Goal: Task Accomplishment & Management: Use online tool/utility

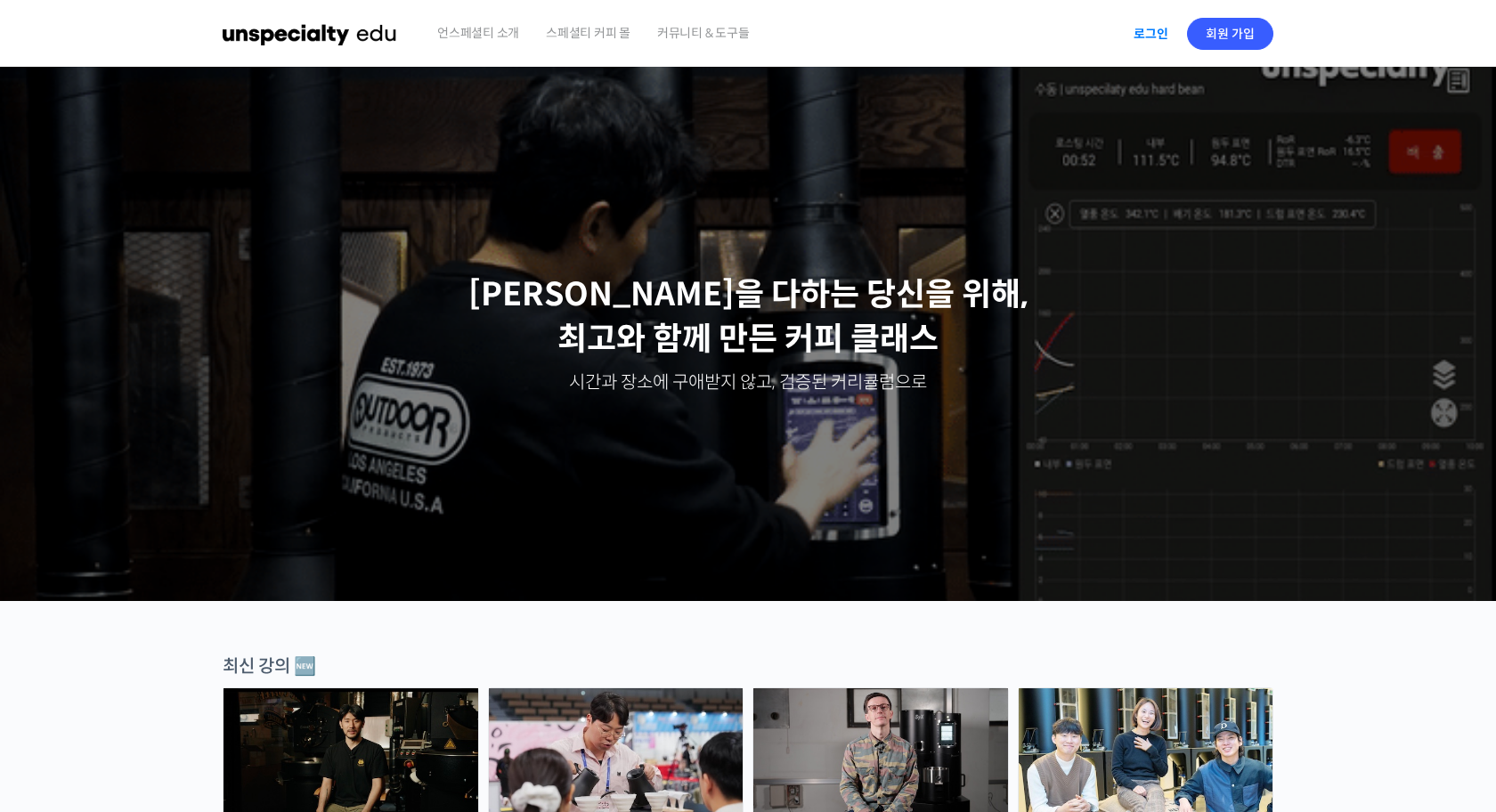
click at [1150, 37] on link "로그인" at bounding box center [1150, 34] width 56 height 41
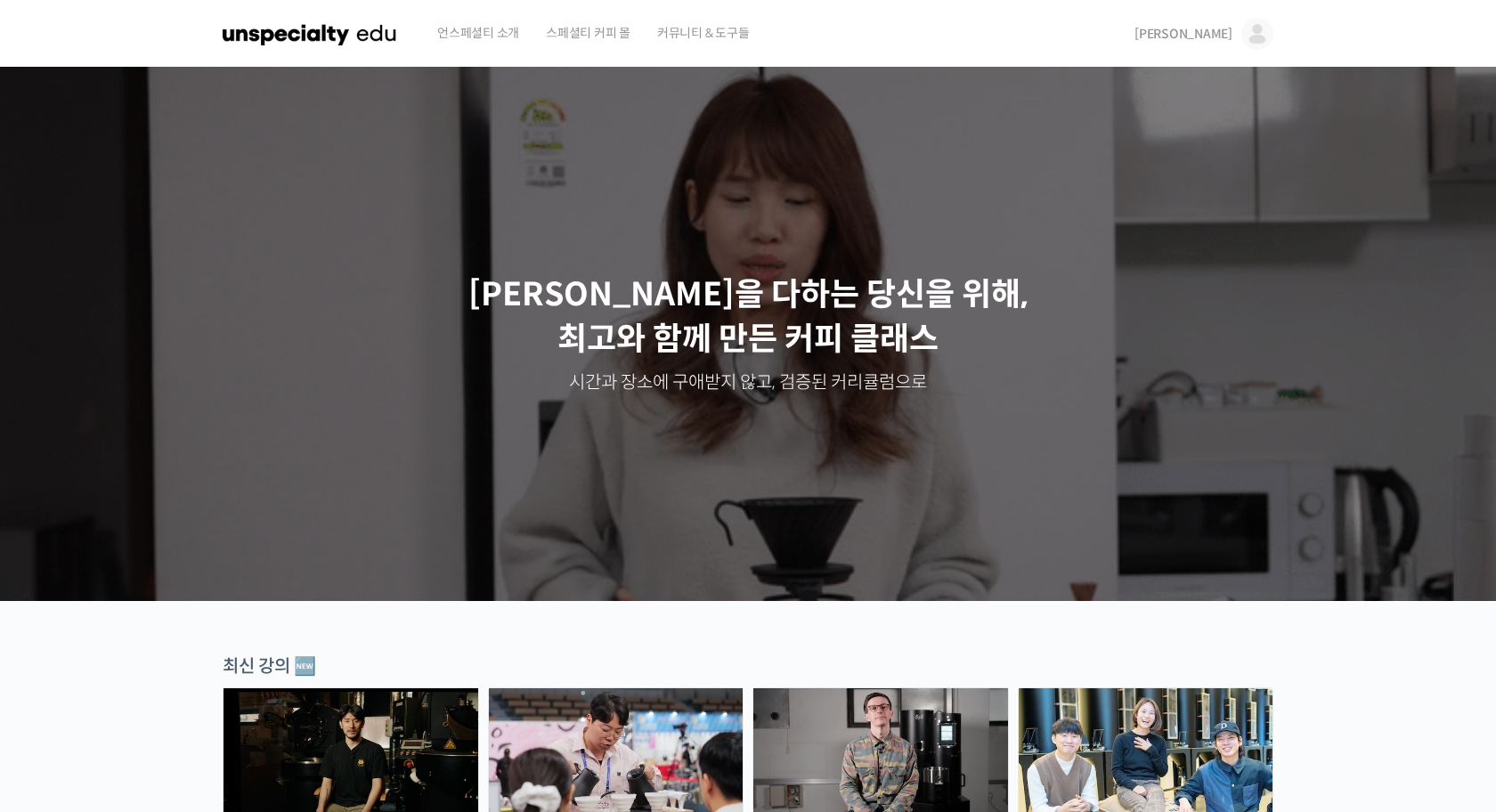
click at [1218, 39] on span "[PERSON_NAME]" at bounding box center [1182, 34] width 98 height 16
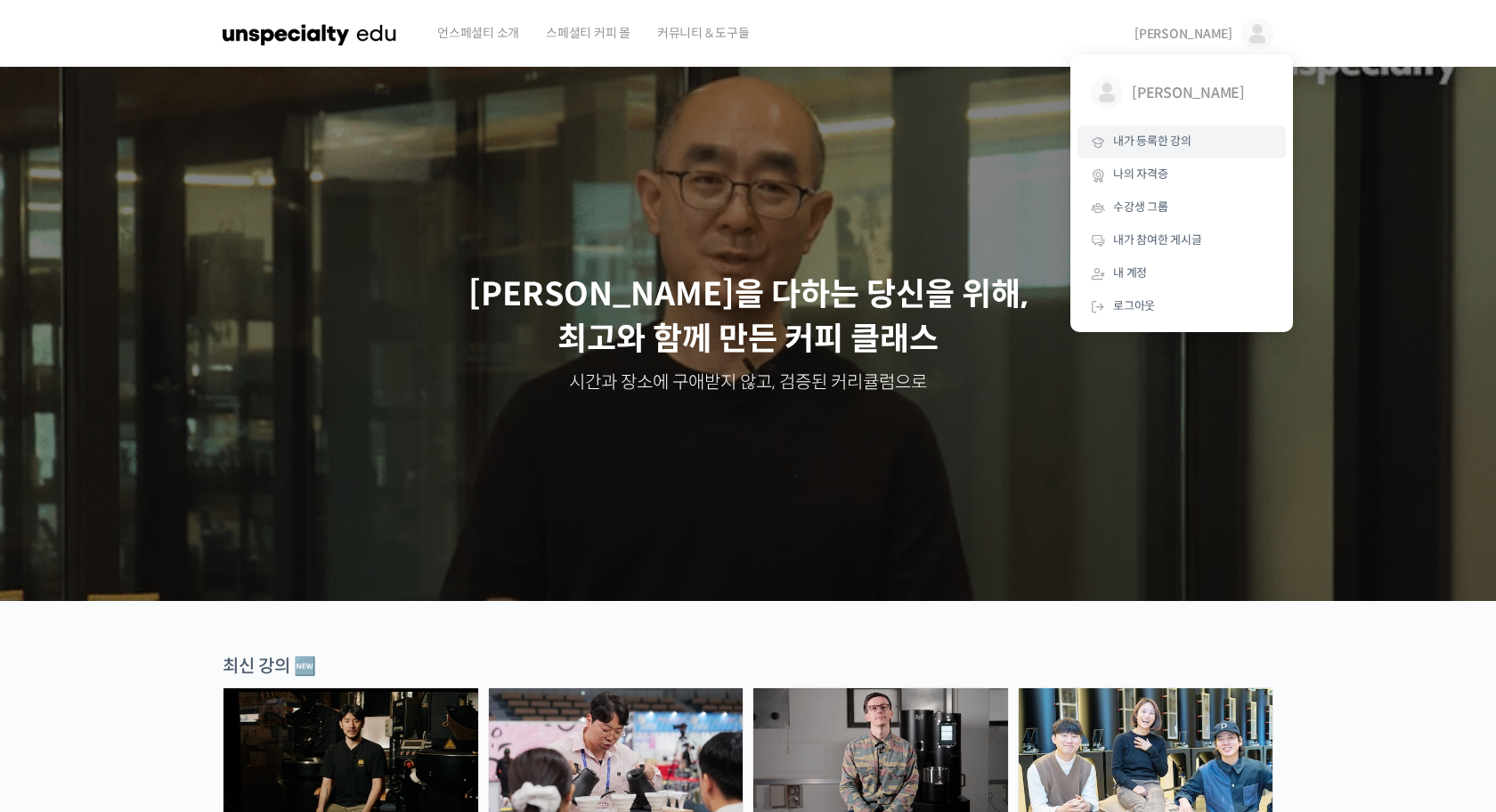
click at [1177, 133] on link "내가 등록한 강의" at bounding box center [1181, 142] width 208 height 33
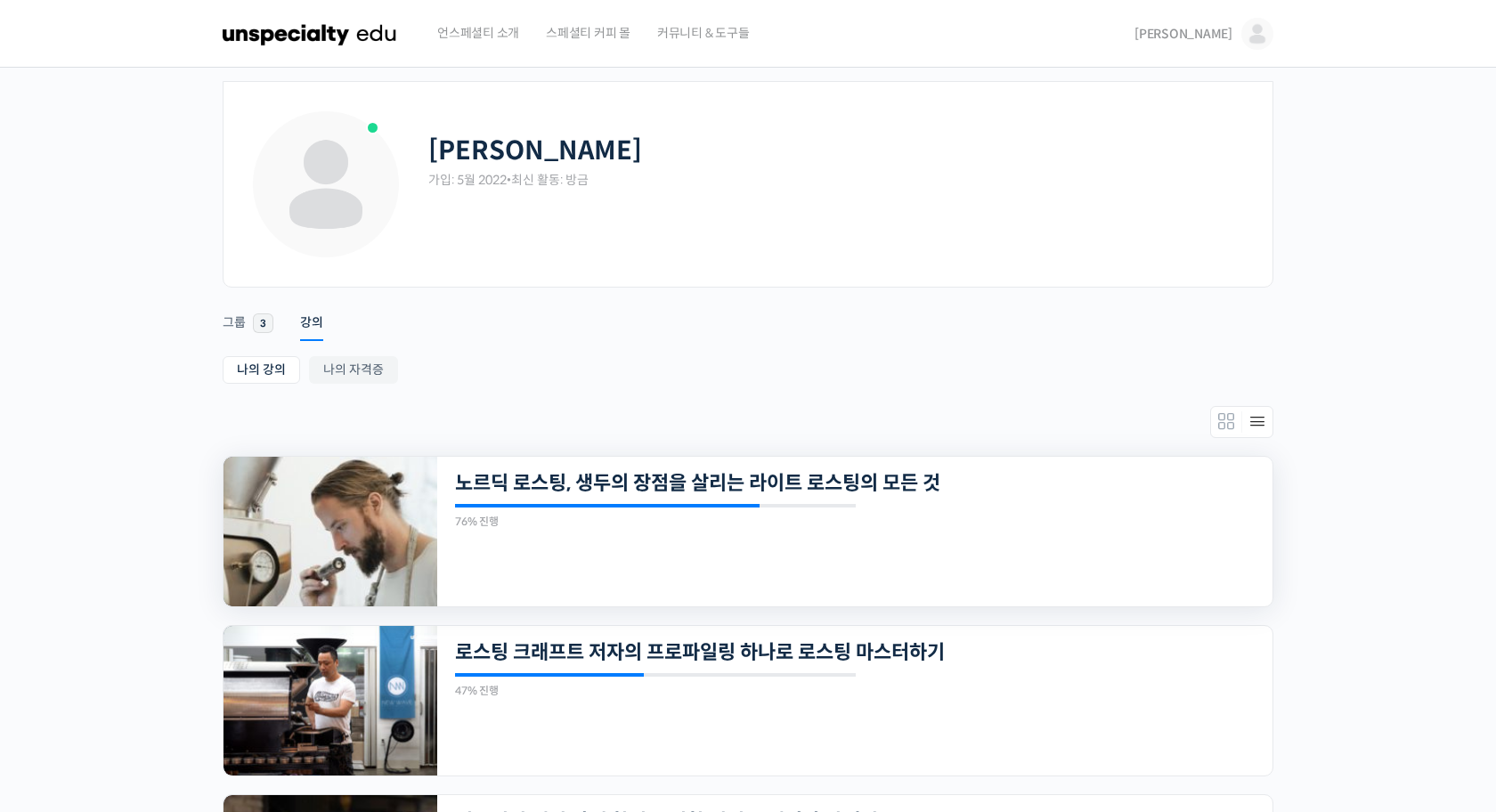
click at [387, 514] on img at bounding box center [330, 531] width 214 height 150
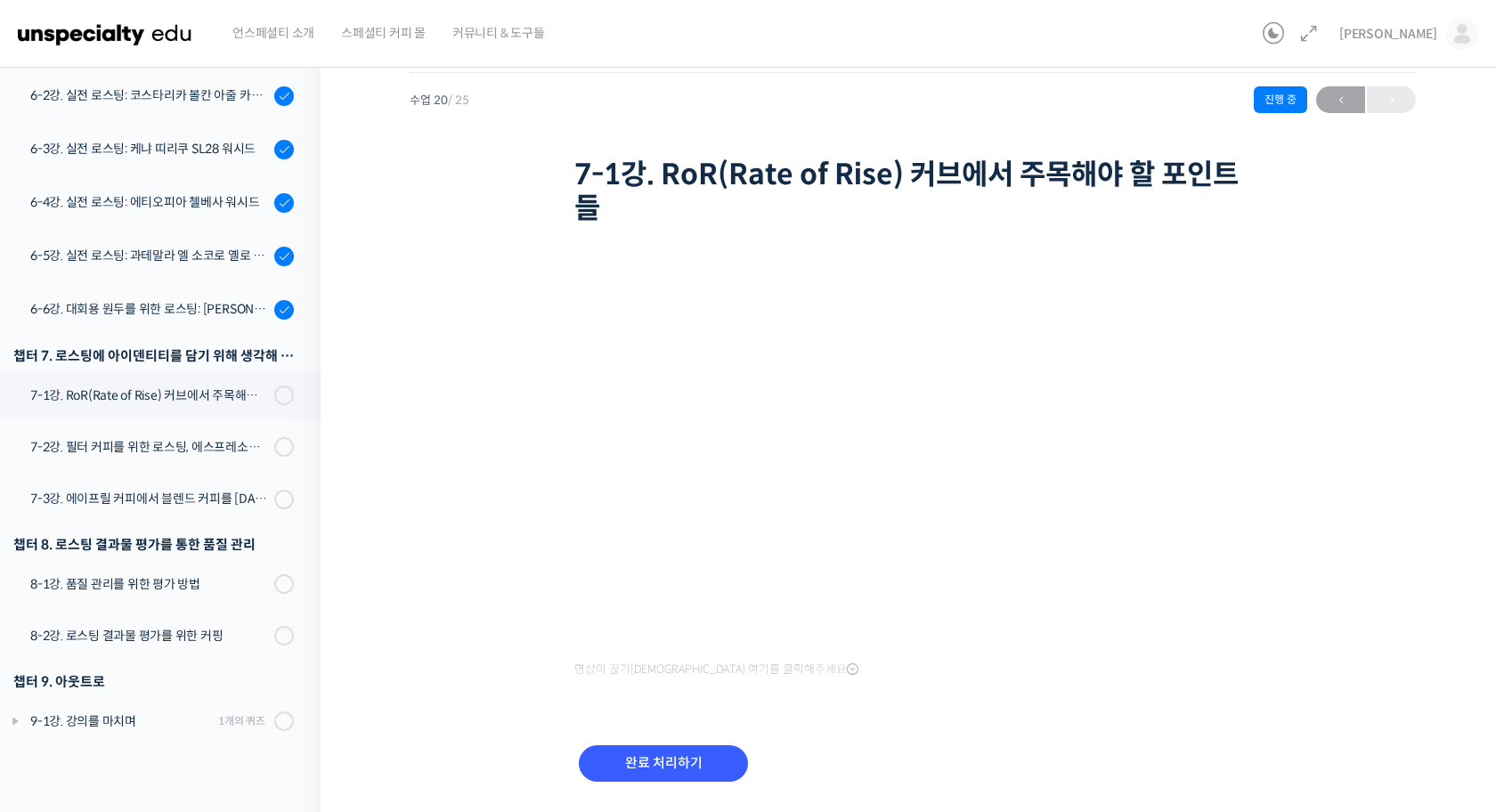
scroll to position [54, 0]
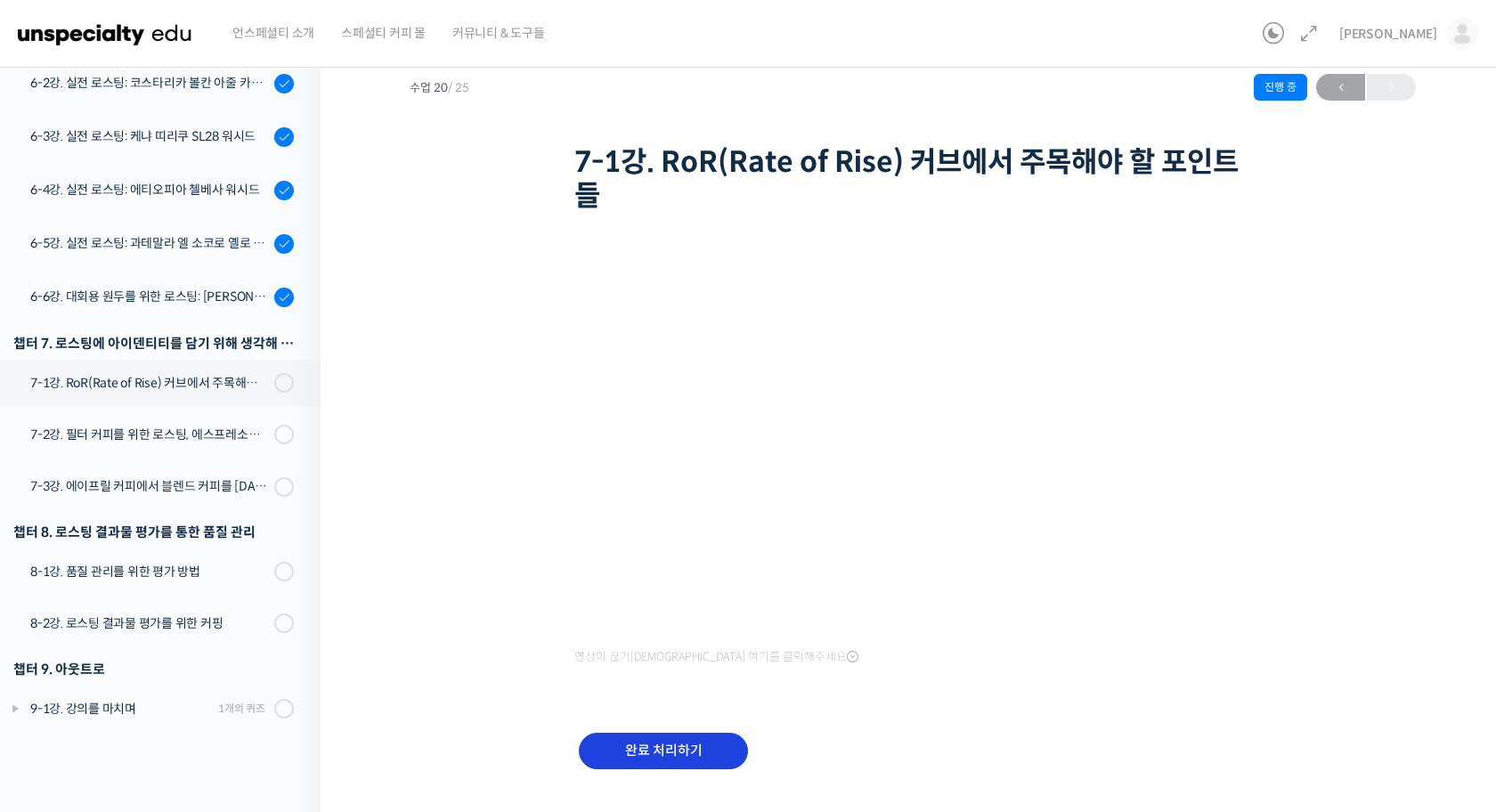
click at [643, 748] on input "완료 처리하기" at bounding box center [663, 751] width 169 height 37
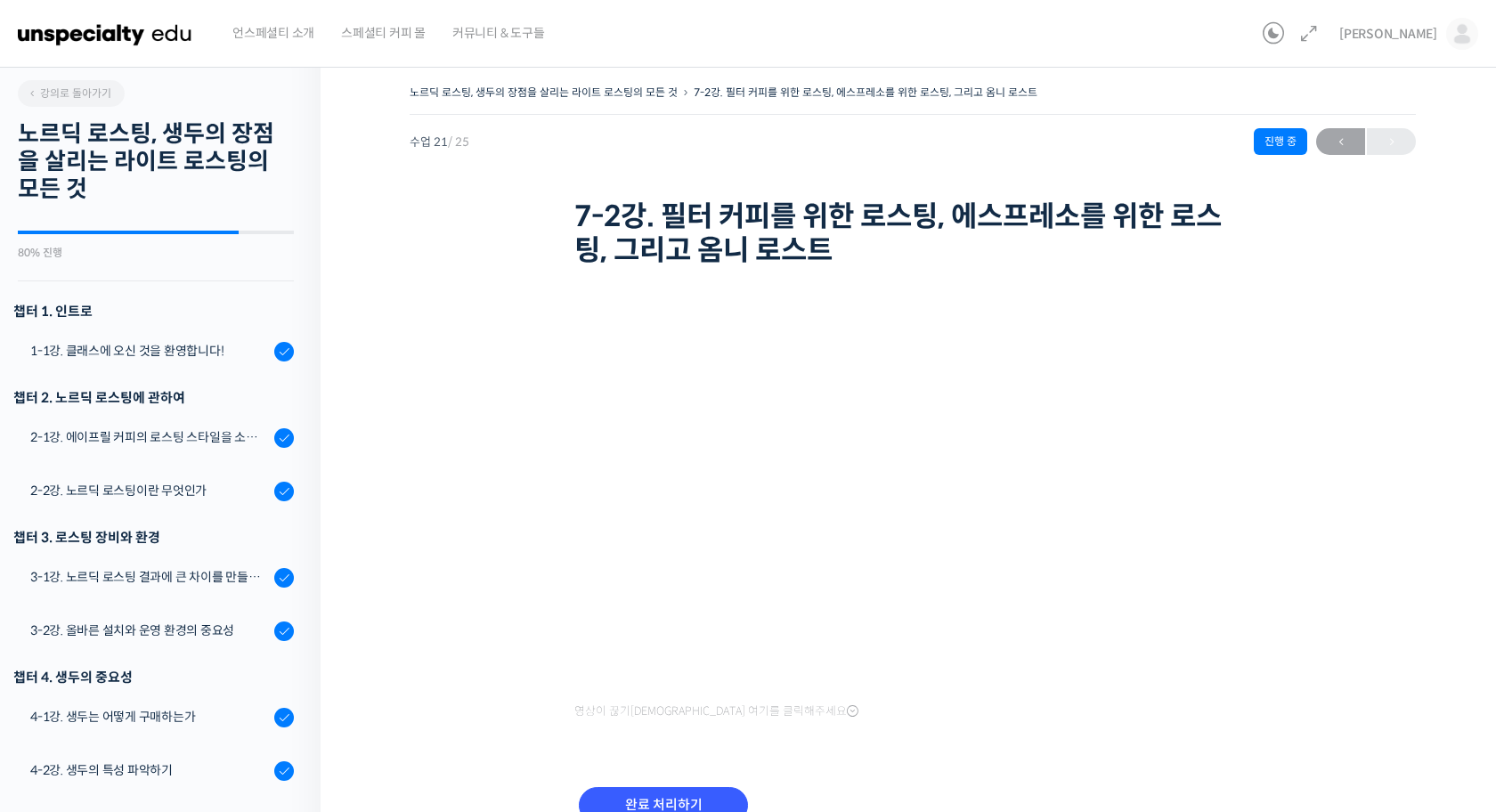
scroll to position [1128, 0]
